Goal: Register for event/course

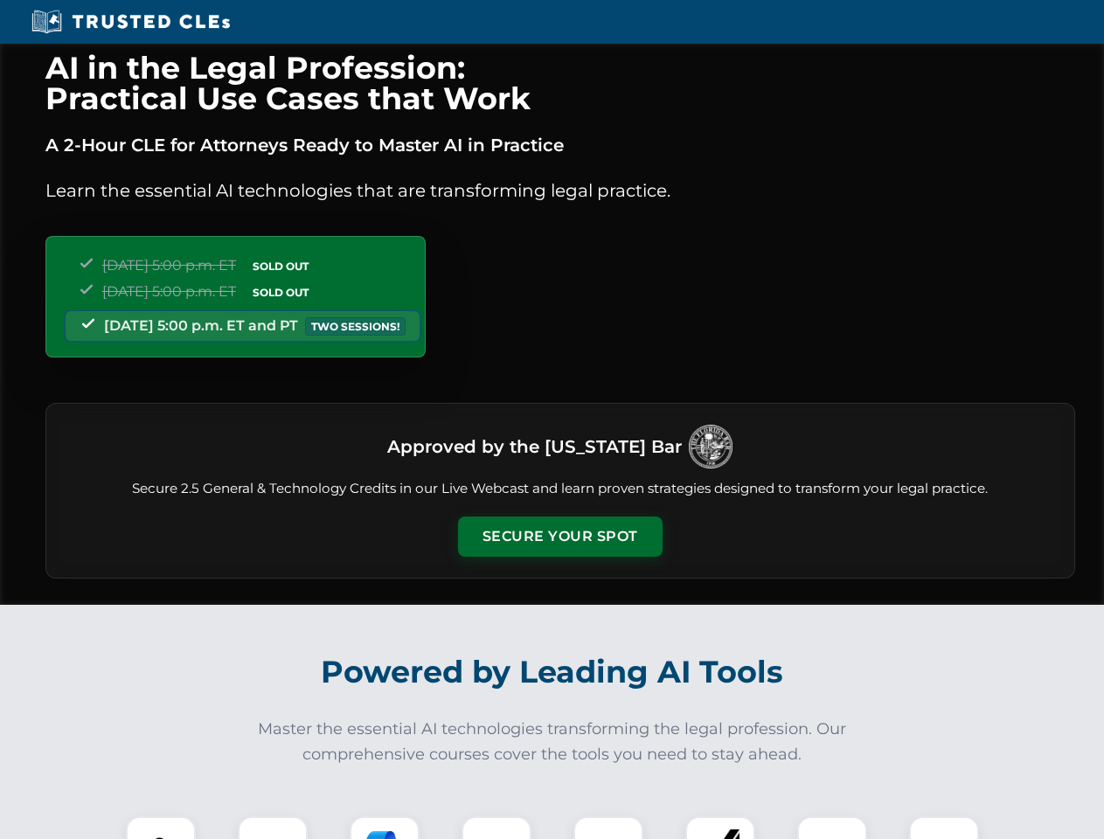
click at [559, 537] on button "Secure Your Spot" at bounding box center [560, 537] width 205 height 40
click at [161, 828] on img at bounding box center [160, 851] width 51 height 51
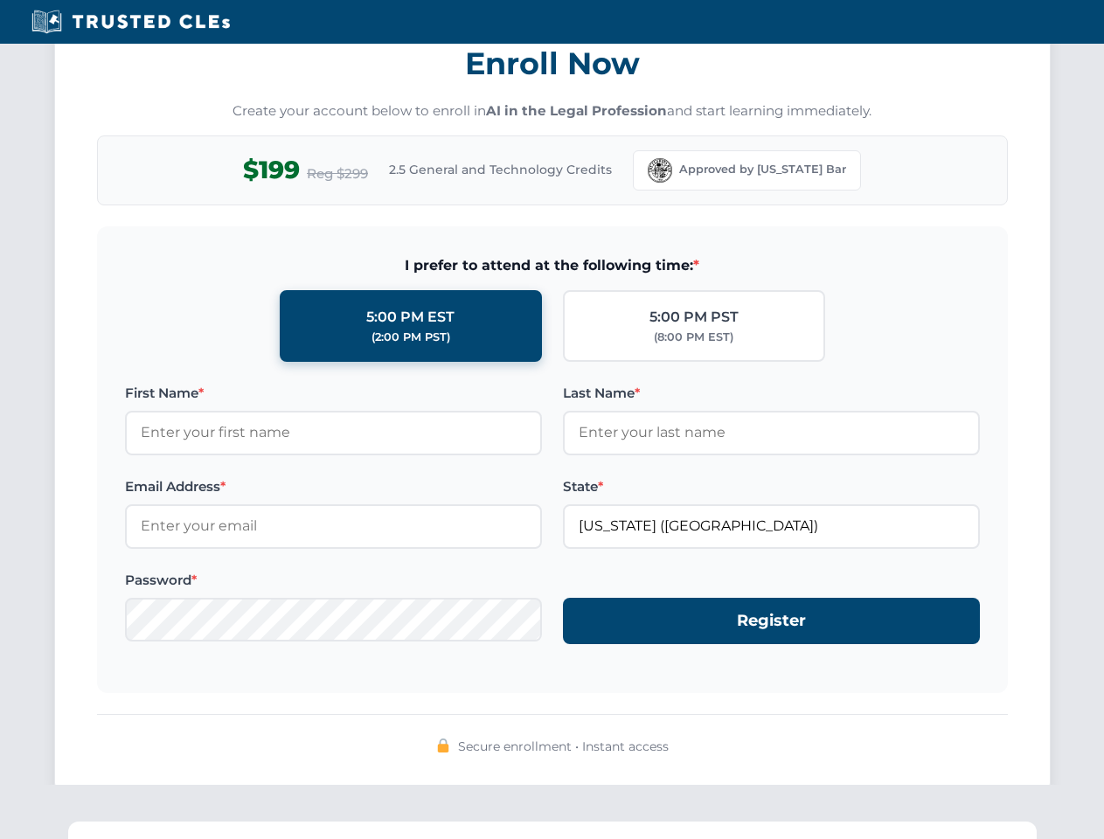
scroll to position [1716, 0]
